Goal: Information Seeking & Learning: Find contact information

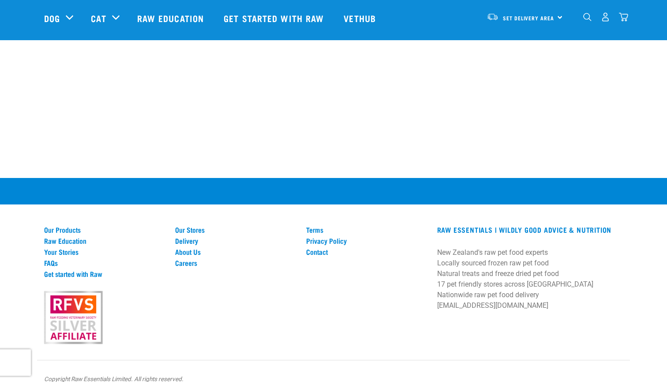
scroll to position [536, 0]
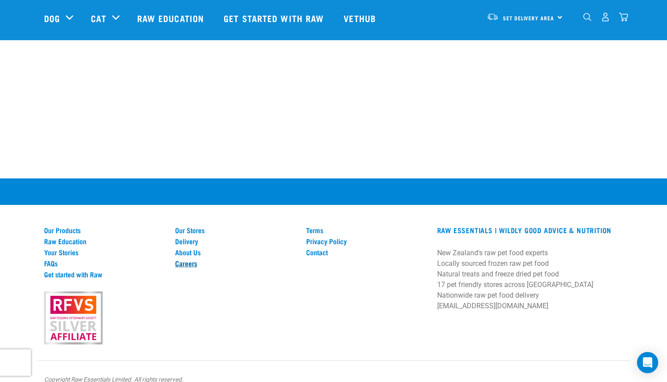
click at [188, 259] on link "Careers" at bounding box center [235, 263] width 121 height 8
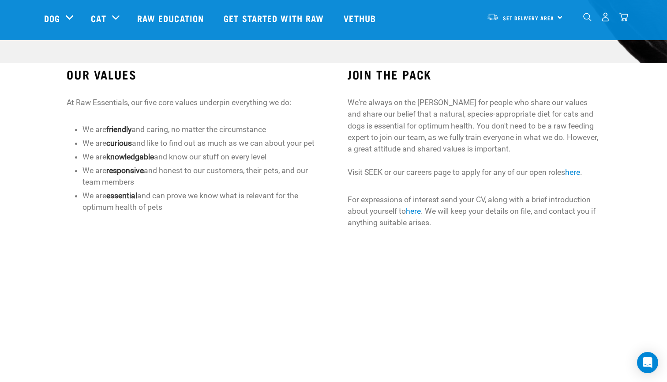
scroll to position [237, 0]
click at [575, 170] on link "here" at bounding box center [572, 172] width 15 height 9
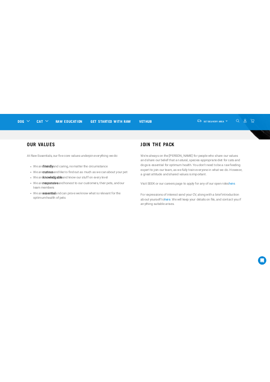
scroll to position [0, 0]
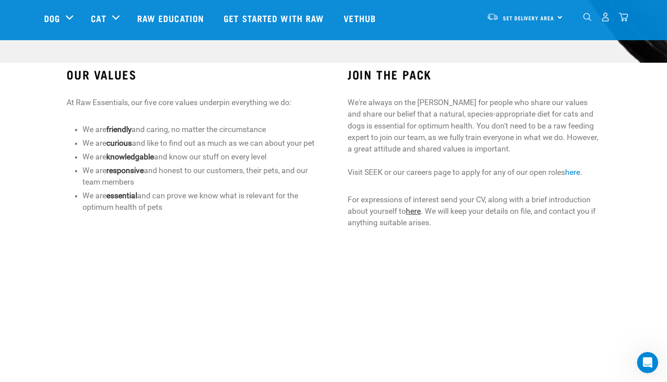
click at [417, 211] on link "here" at bounding box center [413, 211] width 15 height 9
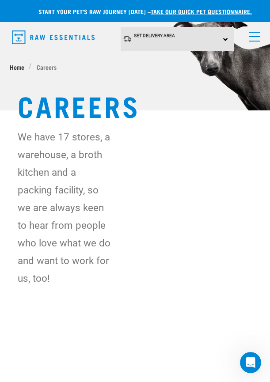
click at [18, 65] on span "Home" at bounding box center [17, 66] width 15 height 9
click at [18, 67] on span "Home" at bounding box center [17, 66] width 15 height 9
click at [253, 39] on link "menu" at bounding box center [253, 34] width 16 height 16
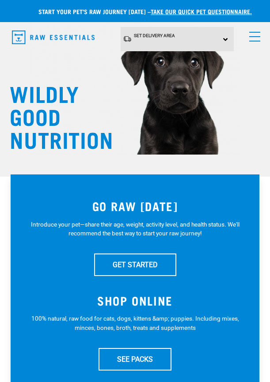
click at [256, 36] on link "menu" at bounding box center [253, 34] width 16 height 16
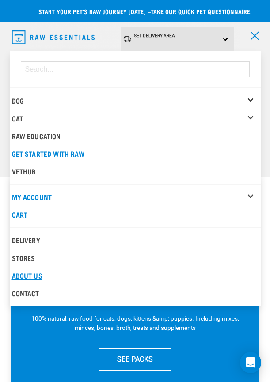
click at [34, 273] on link "About Us" at bounding box center [135, 276] width 251 height 18
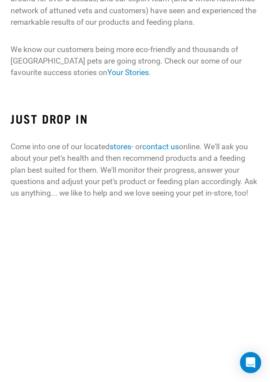
scroll to position [1309, 0]
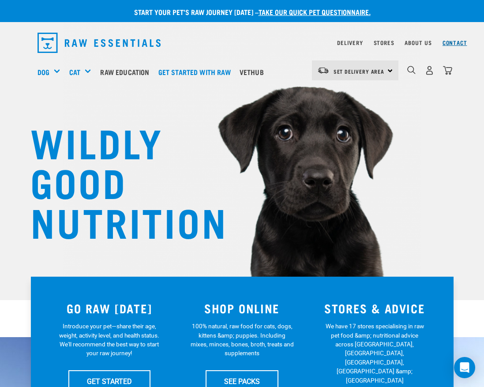
click at [270, 44] on link "Contact" at bounding box center [455, 42] width 25 height 3
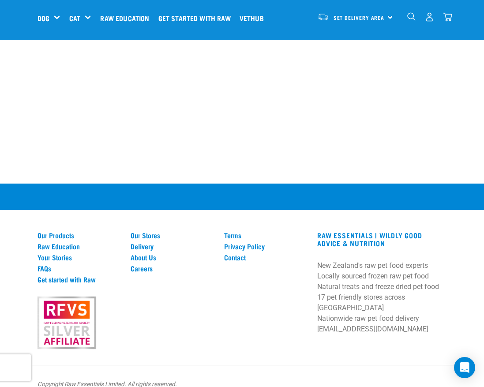
scroll to position [481, 0]
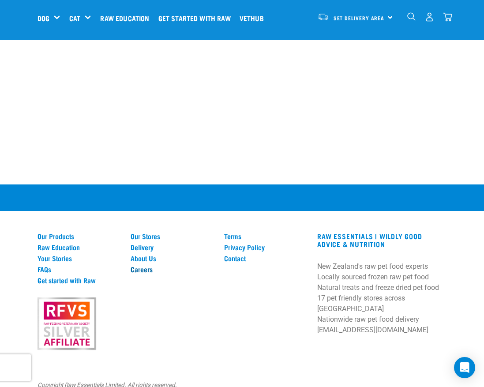
click at [147, 265] on link "Careers" at bounding box center [172, 269] width 83 height 8
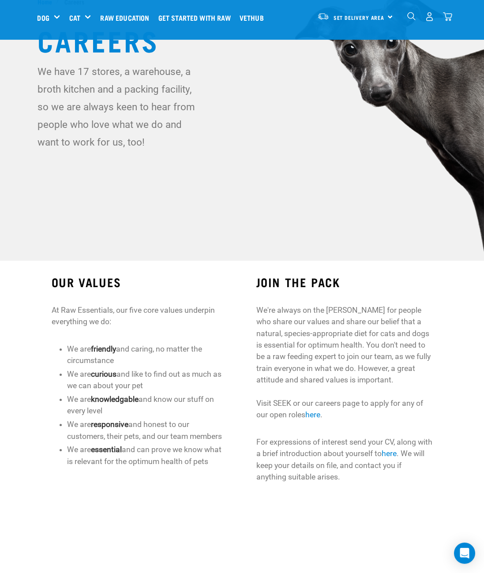
scroll to position [29, 0]
click at [314, 387] on link "here" at bounding box center [312, 415] width 15 height 9
